Goal: Communication & Community: Answer question/provide support

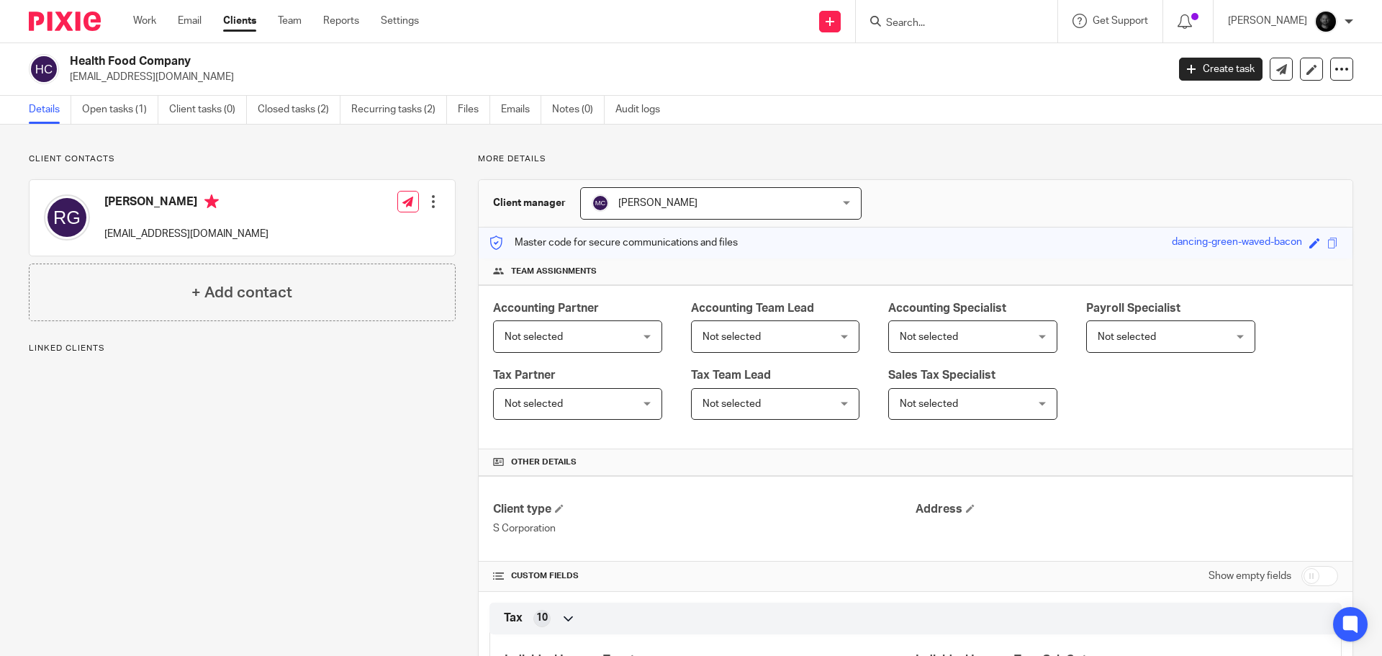
click at [1297, 245] on div "Save dancing-green-waved-bacon" at bounding box center [1248, 243] width 152 height 17
drag, startPoint x: 1304, startPoint y: 245, endPoint x: 1276, endPoint y: 248, distance: 28.3
click at [1309, 245] on span at bounding box center [1314, 243] width 11 height 11
type input "154392604"
click at [1278, 249] on link "Save" at bounding box center [1289, 242] width 22 height 14
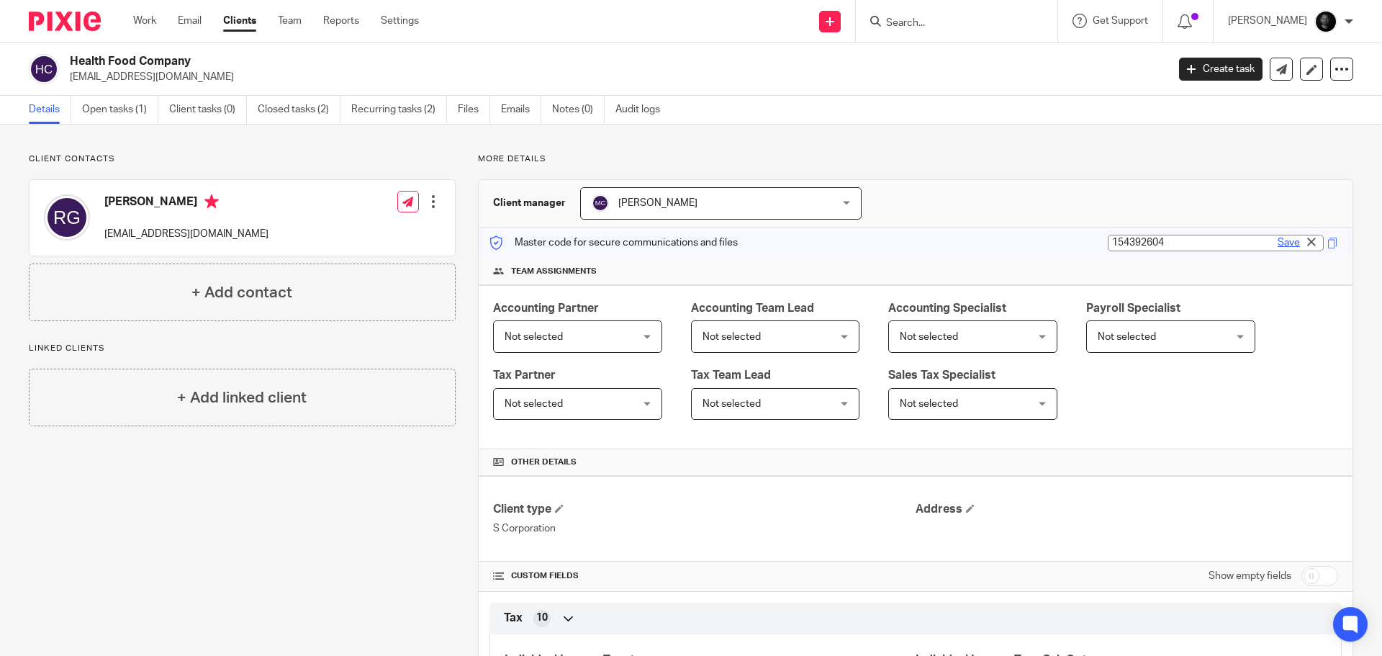
type input "154392604"
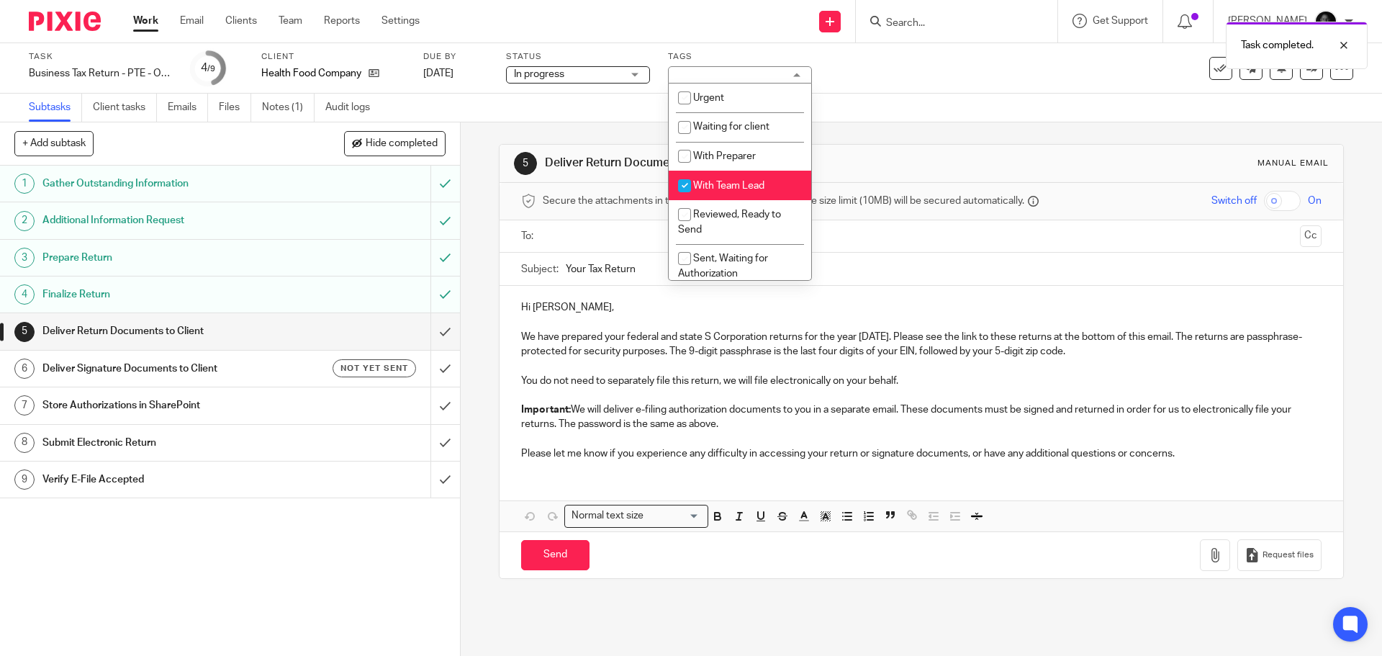
click at [718, 184] on span "With Team Lead" at bounding box center [728, 186] width 71 height 10
checkbox input "false"
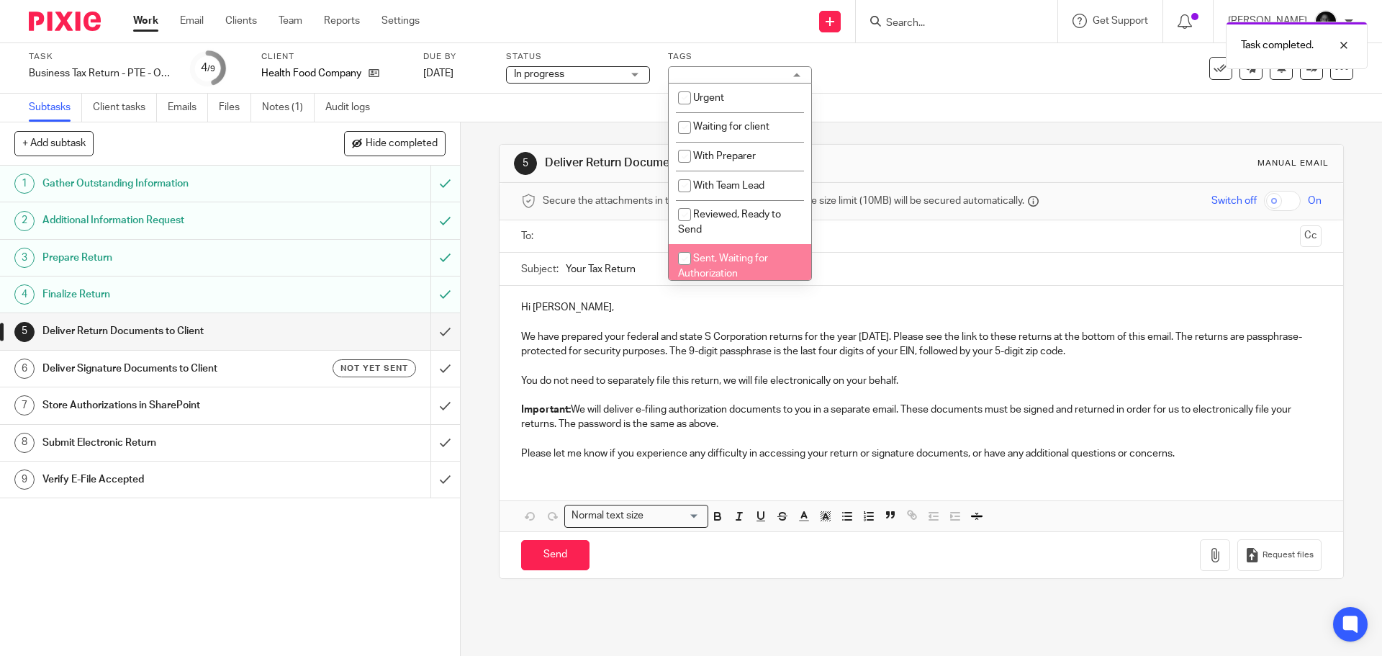
click at [716, 257] on span "Sent, Waiting for Authorization" at bounding box center [723, 265] width 90 height 25
checkbox input "true"
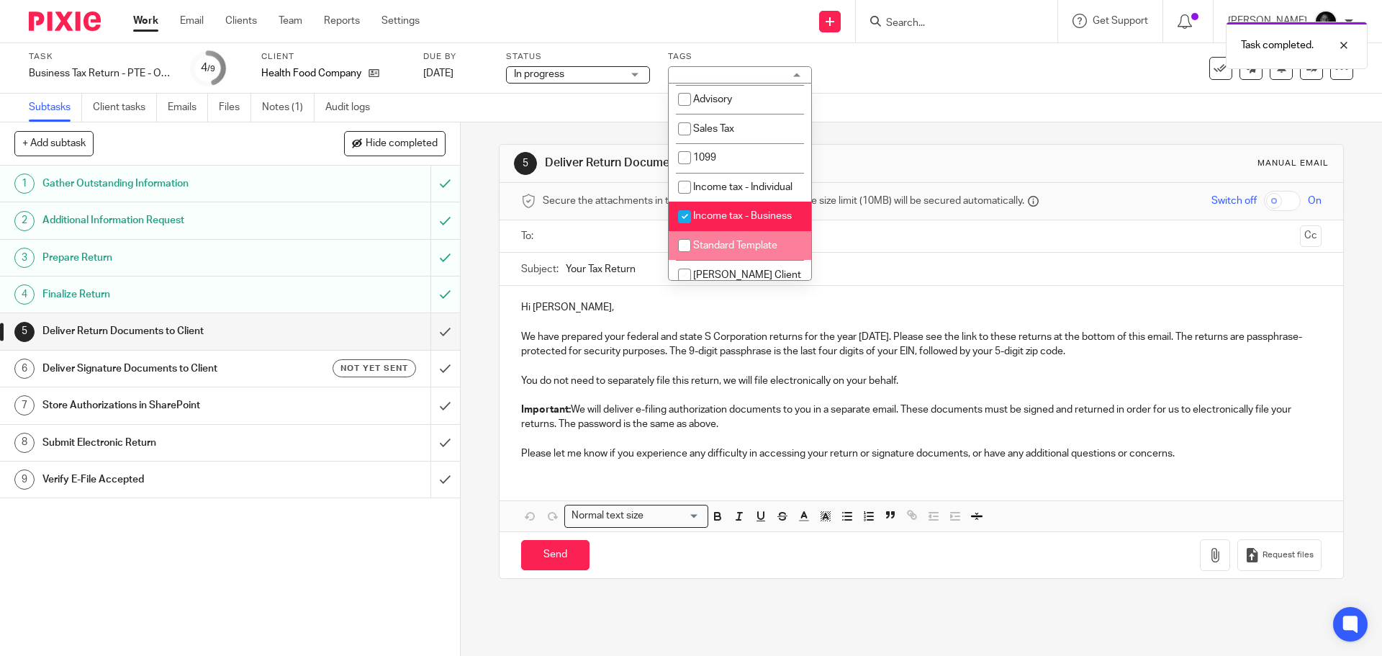
scroll to position [447, 0]
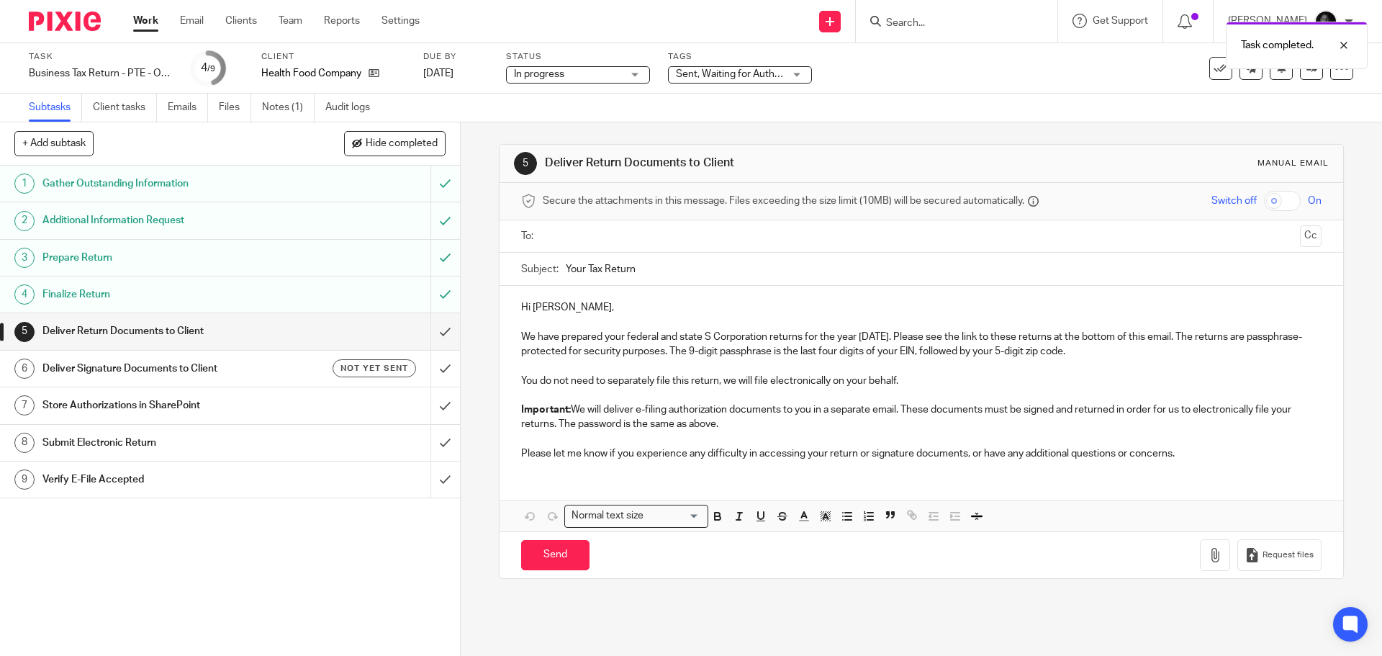
click at [596, 251] on div at bounding box center [921, 236] width 755 height 32
click at [595, 241] on input "text" at bounding box center [921, 236] width 746 height 17
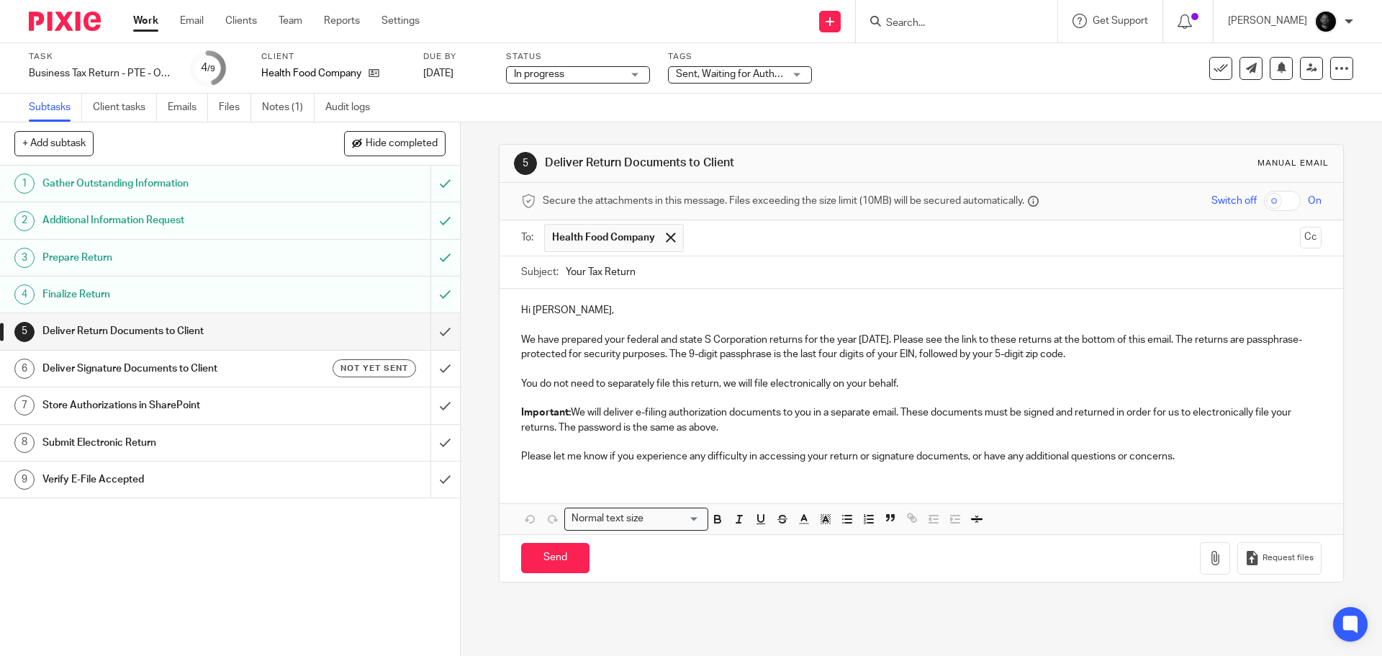
click at [1264, 196] on input "checkbox" at bounding box center [1282, 201] width 37 height 20
checkbox input "true"
click at [1300, 227] on button "Cc" at bounding box center [1311, 238] width 22 height 22
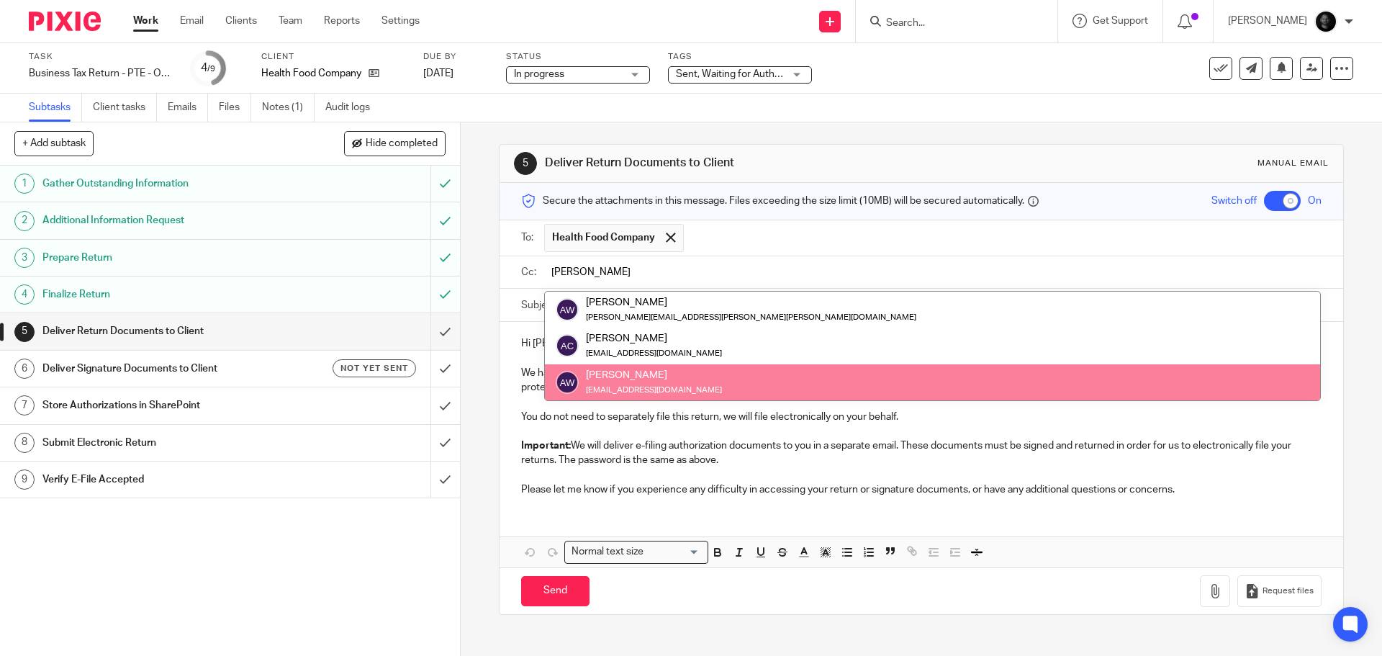
type input "alex"
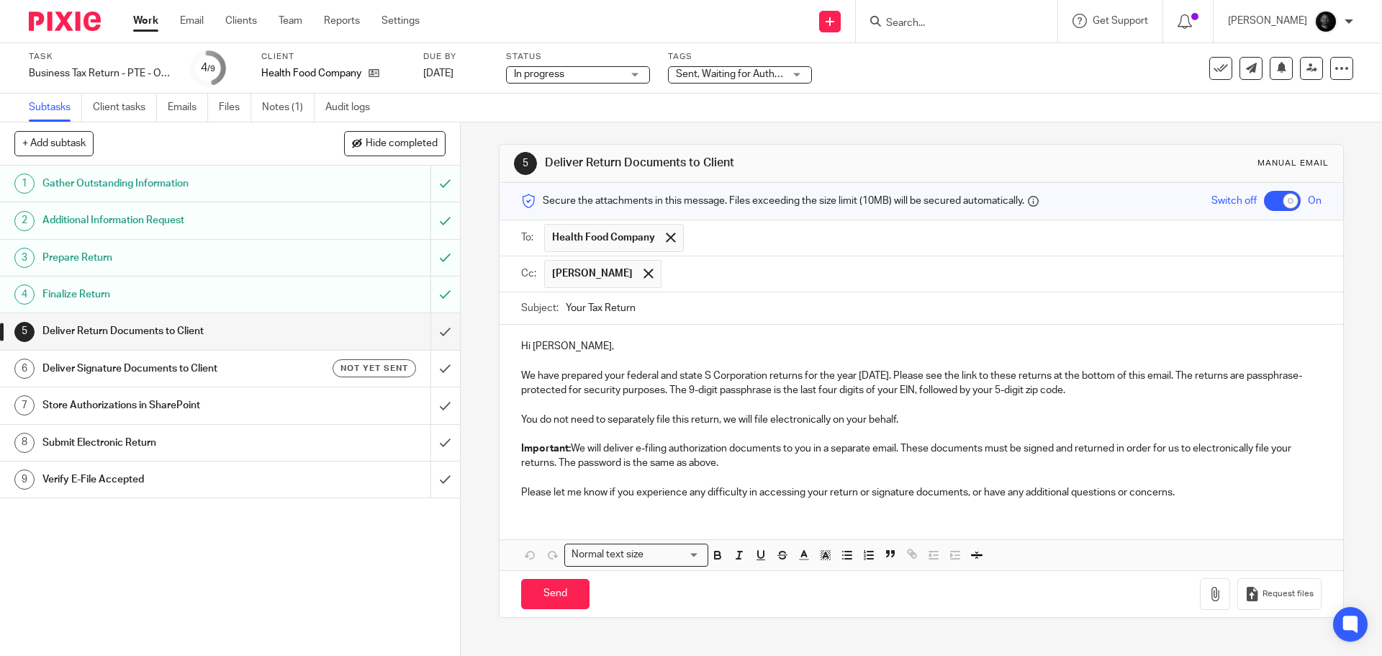
click at [678, 304] on input "Your Tax Return" at bounding box center [943, 308] width 755 height 32
type input "Your Tax Return - Health Food Company Inc"
click at [914, 414] on p "You do not need to separately file this return, we will file electronically on …" at bounding box center [921, 419] width 800 height 14
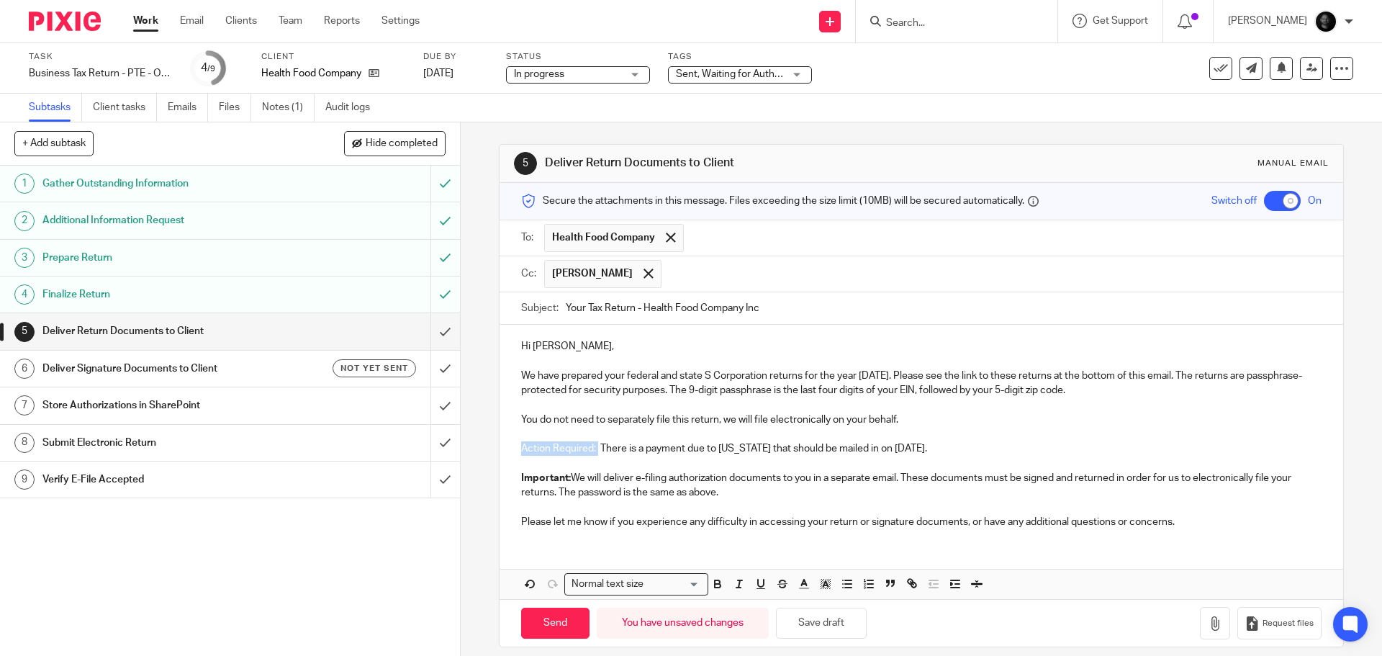
drag, startPoint x: 517, startPoint y: 447, endPoint x: 593, endPoint y: 449, distance: 76.3
click at [593, 449] on p "Action Required: There is a payment due to California that should be mailed in …" at bounding box center [921, 448] width 800 height 14
click at [977, 441] on p at bounding box center [921, 434] width 800 height 14
click at [975, 448] on p "Action Required: There is a payment due to California that should be mailed in …" at bounding box center [921, 448] width 800 height 14
click at [847, 626] on button "Save draft" at bounding box center [821, 623] width 91 height 31
